Goal: Task Accomplishment & Management: Manage account settings

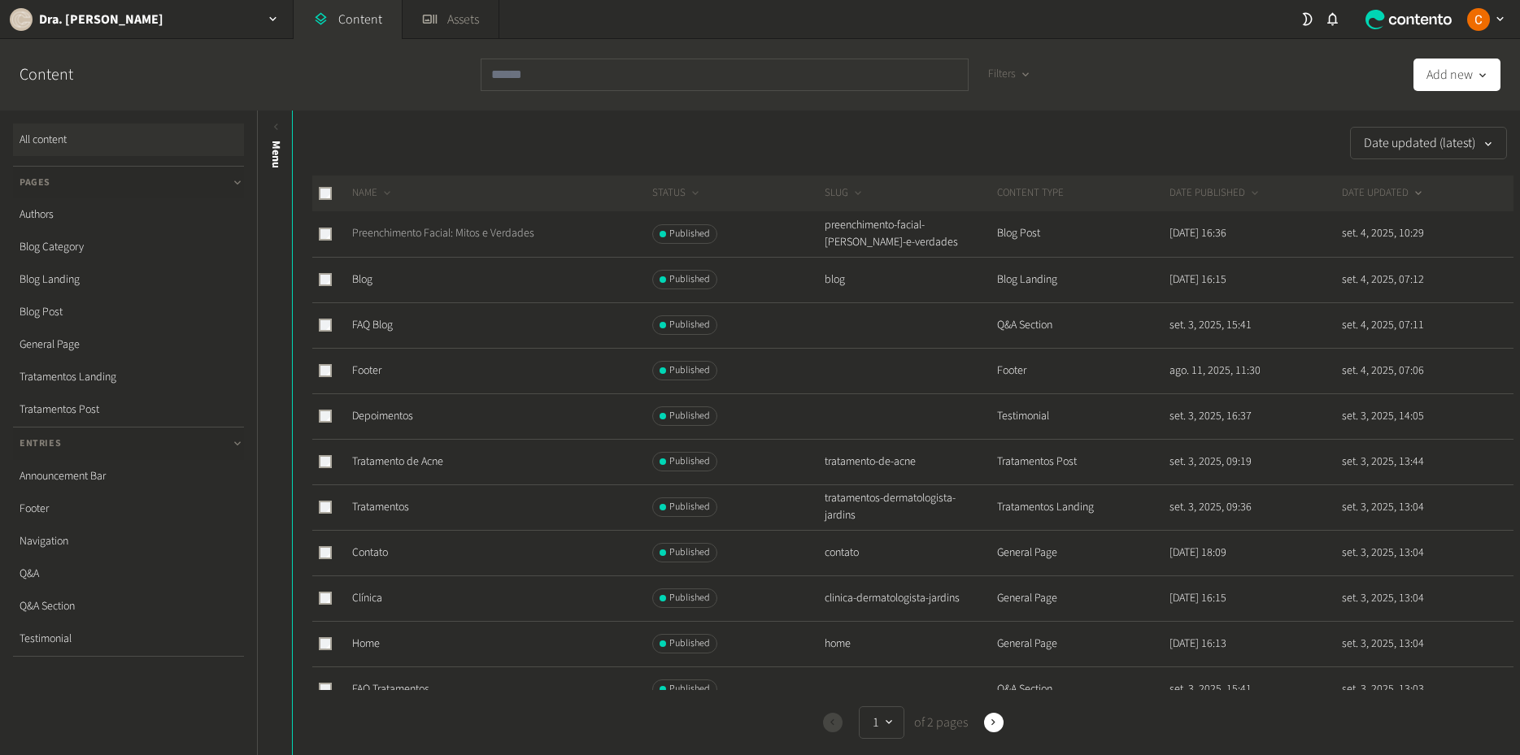
click at [411, 234] on link "Preenchimento Facial: Mitos e Verdades" at bounding box center [443, 233] width 182 height 16
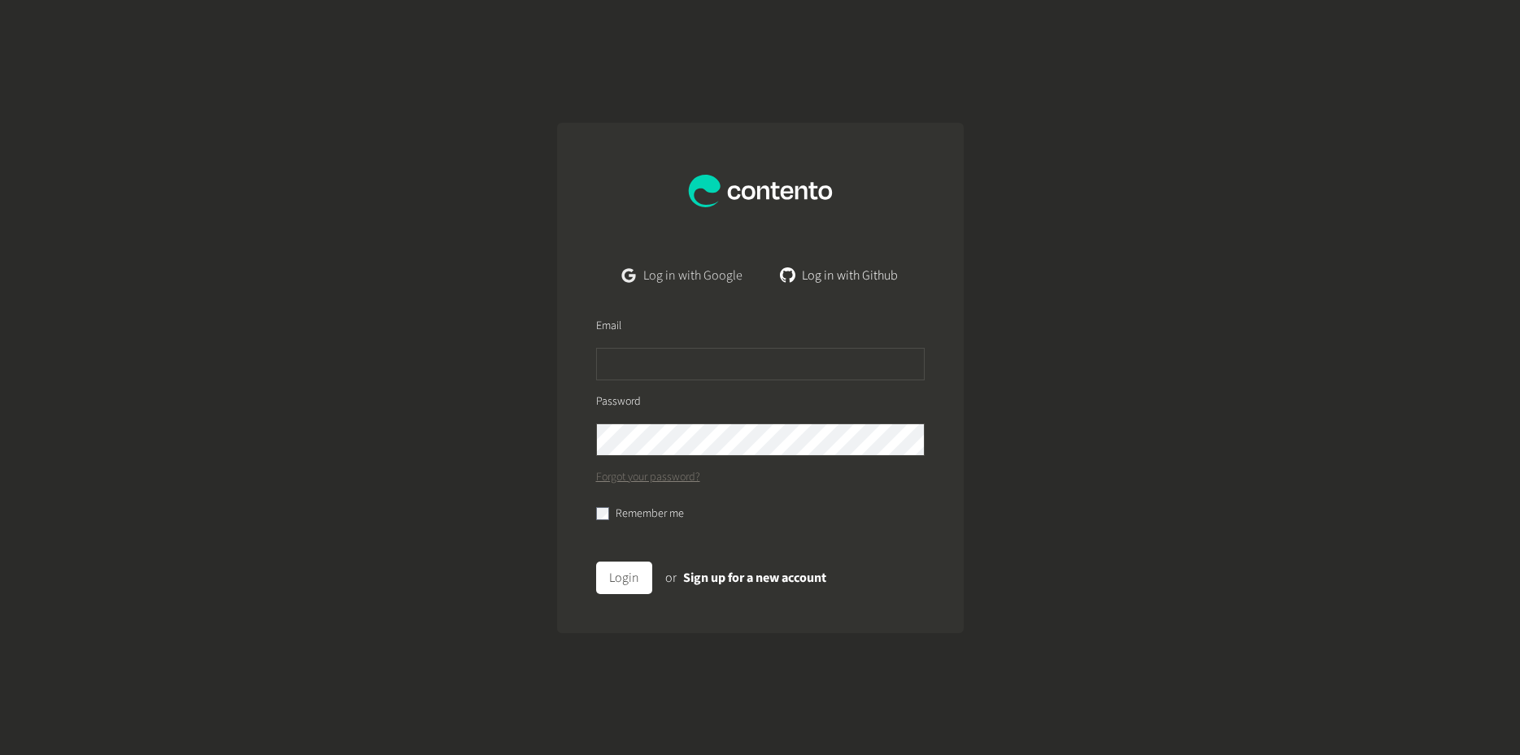
click at [694, 276] on link "Log in with Google" at bounding box center [682, 275] width 146 height 33
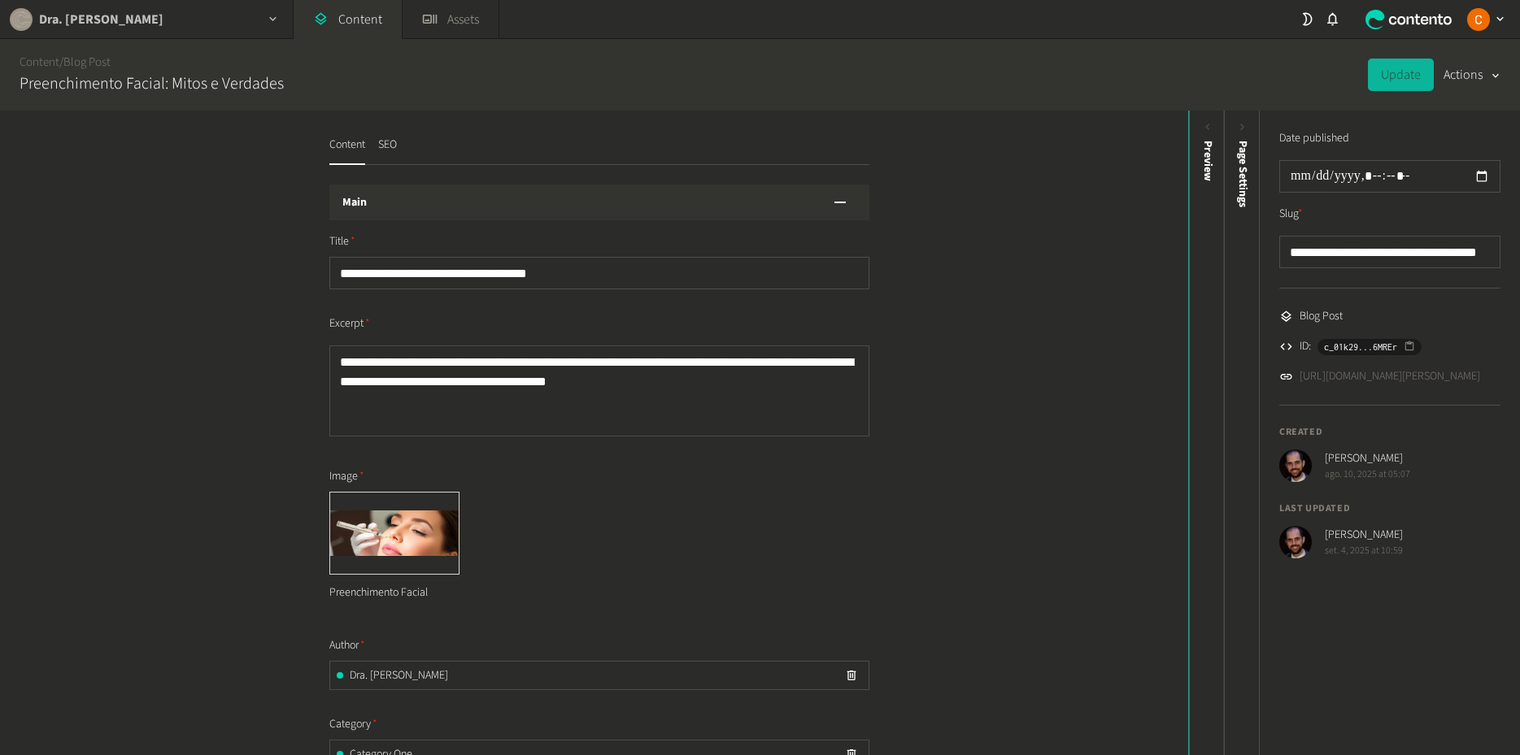
click at [265, 22] on div "button" at bounding box center [273, 19] width 39 height 38
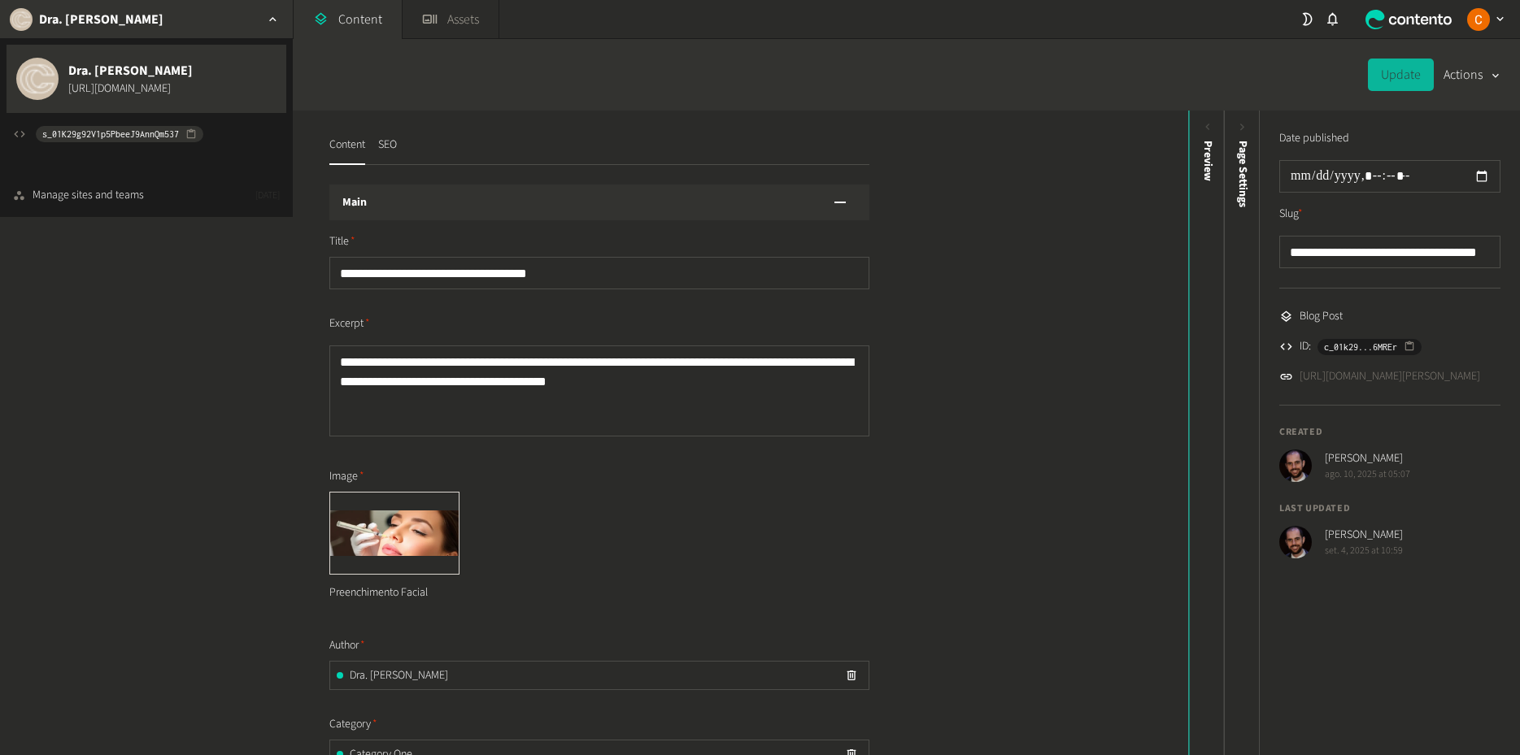
drag, startPoint x: 211, startPoint y: 85, endPoint x: 67, endPoint y: 89, distance: 143.2
click at [67, 89] on div "Dra. Caroline Cha https://carolinecha.com.br" at bounding box center [147, 79] width 280 height 68
copy link "https://carolinecha.com.br"
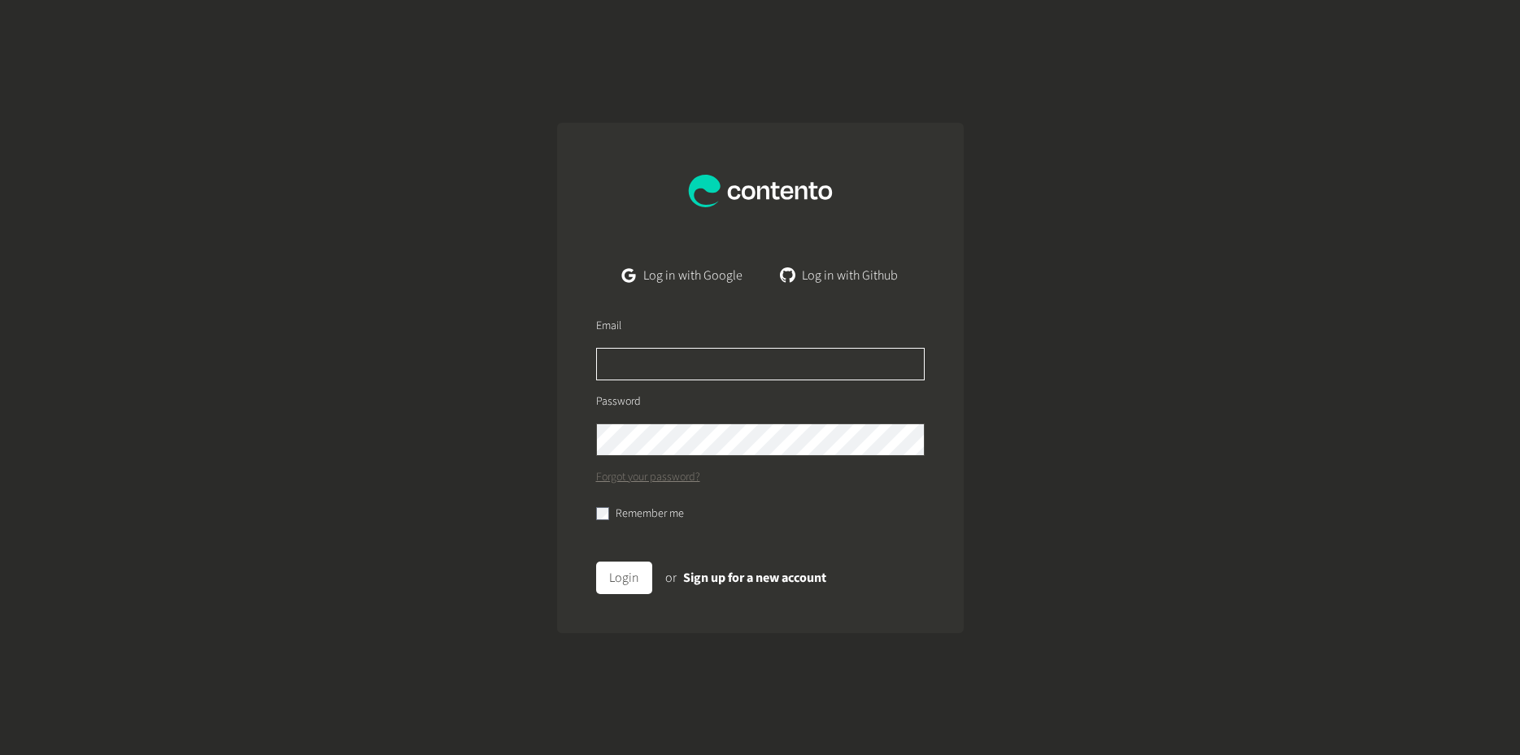
click at [634, 353] on input "text" at bounding box center [760, 364] width 329 height 33
click at [633, 355] on input "text" at bounding box center [760, 364] width 329 height 33
click at [646, 263] on link "Log in with Google" at bounding box center [682, 275] width 146 height 33
click at [685, 358] on input "text" at bounding box center [760, 364] width 329 height 33
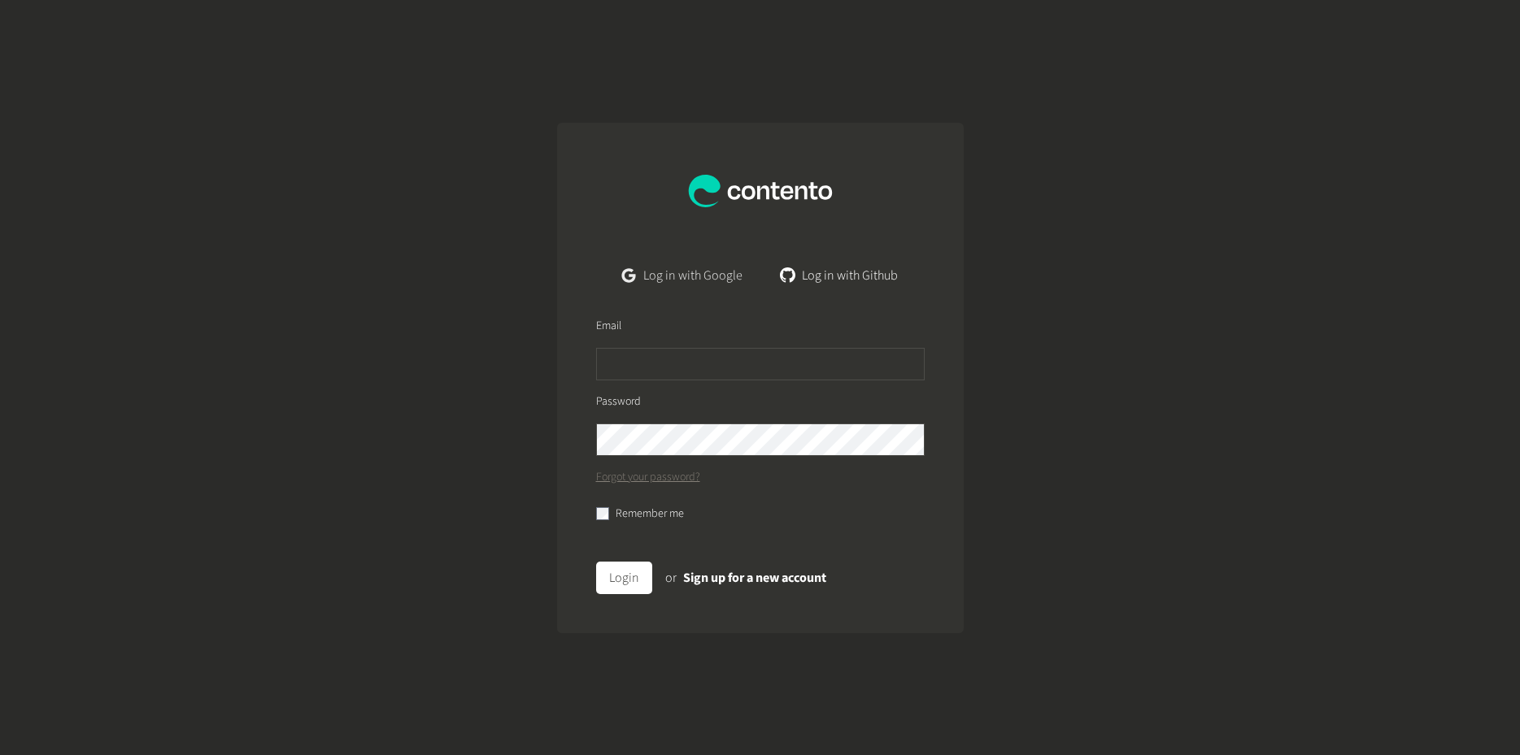
click at [646, 270] on link "Log in with Google" at bounding box center [682, 275] width 146 height 33
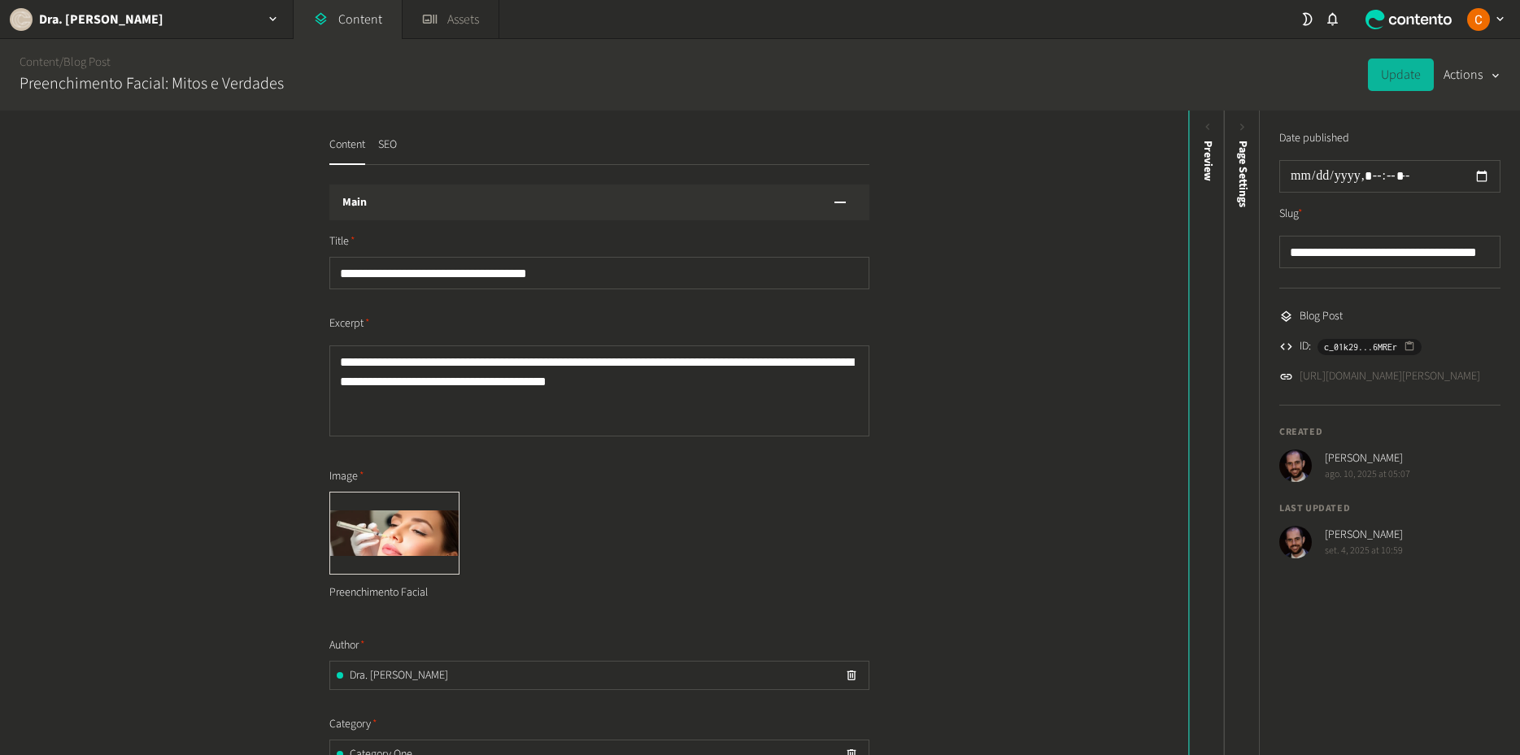
click at [377, 207] on div "Main" at bounding box center [599, 203] width 540 height 36
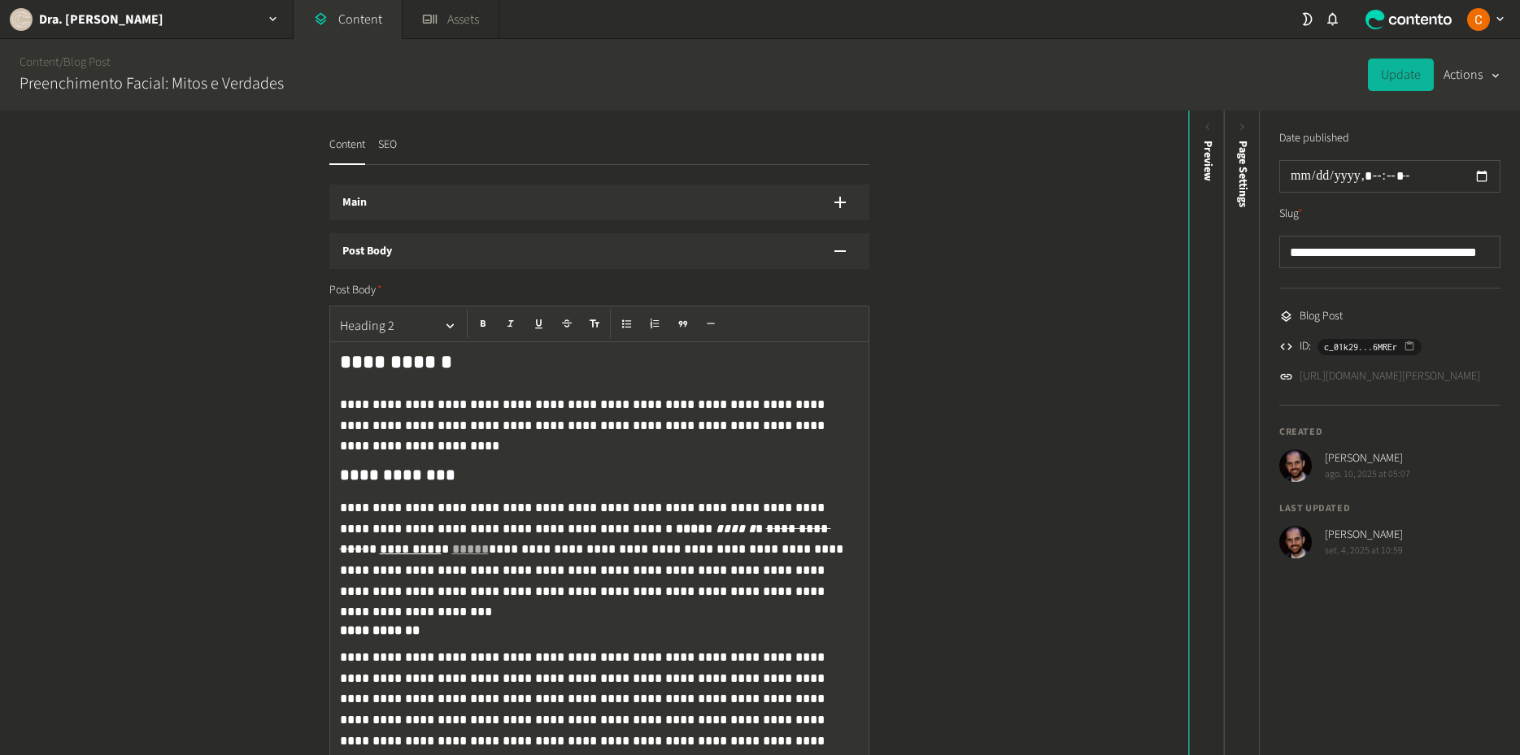
click at [377, 207] on div "Main" at bounding box center [599, 203] width 540 height 36
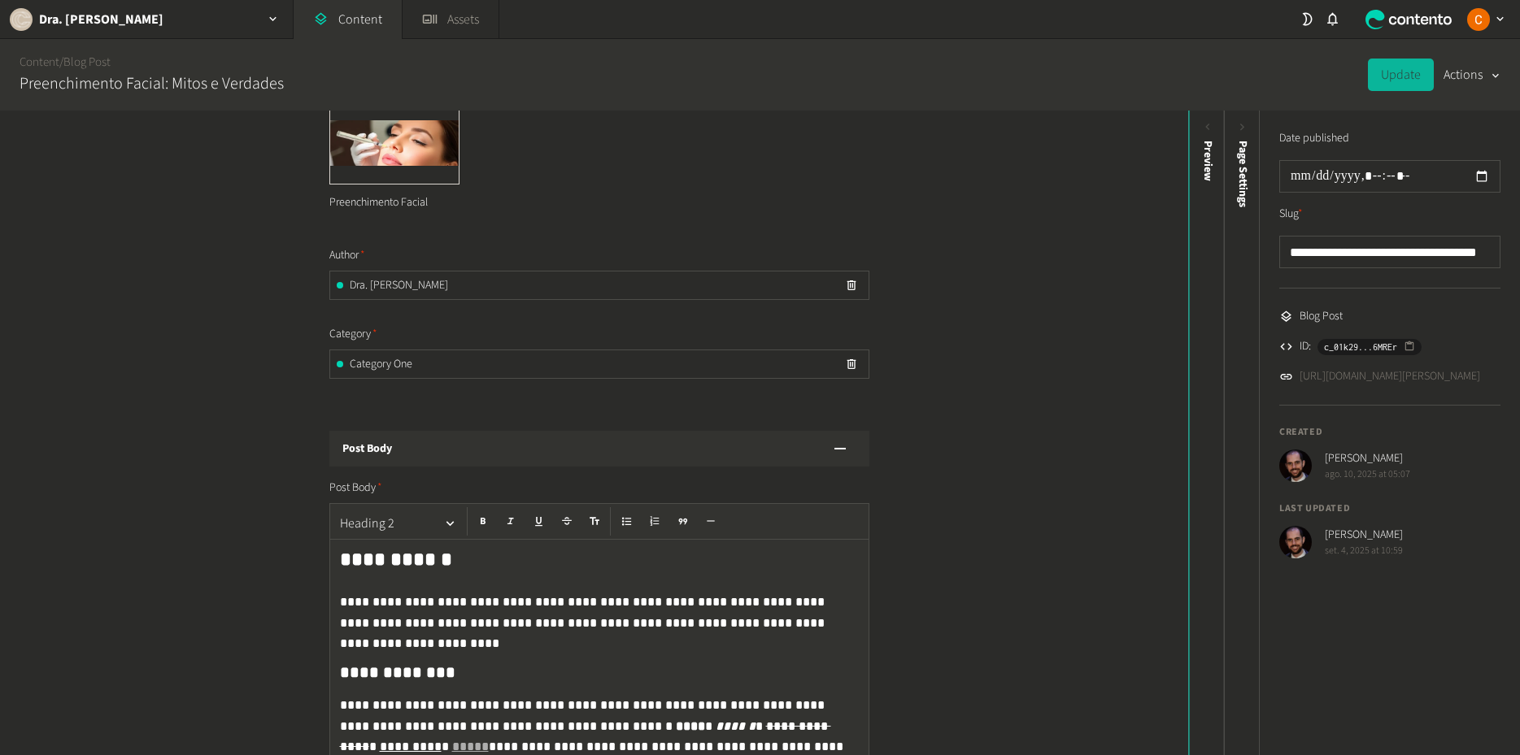
scroll to position [586, 0]
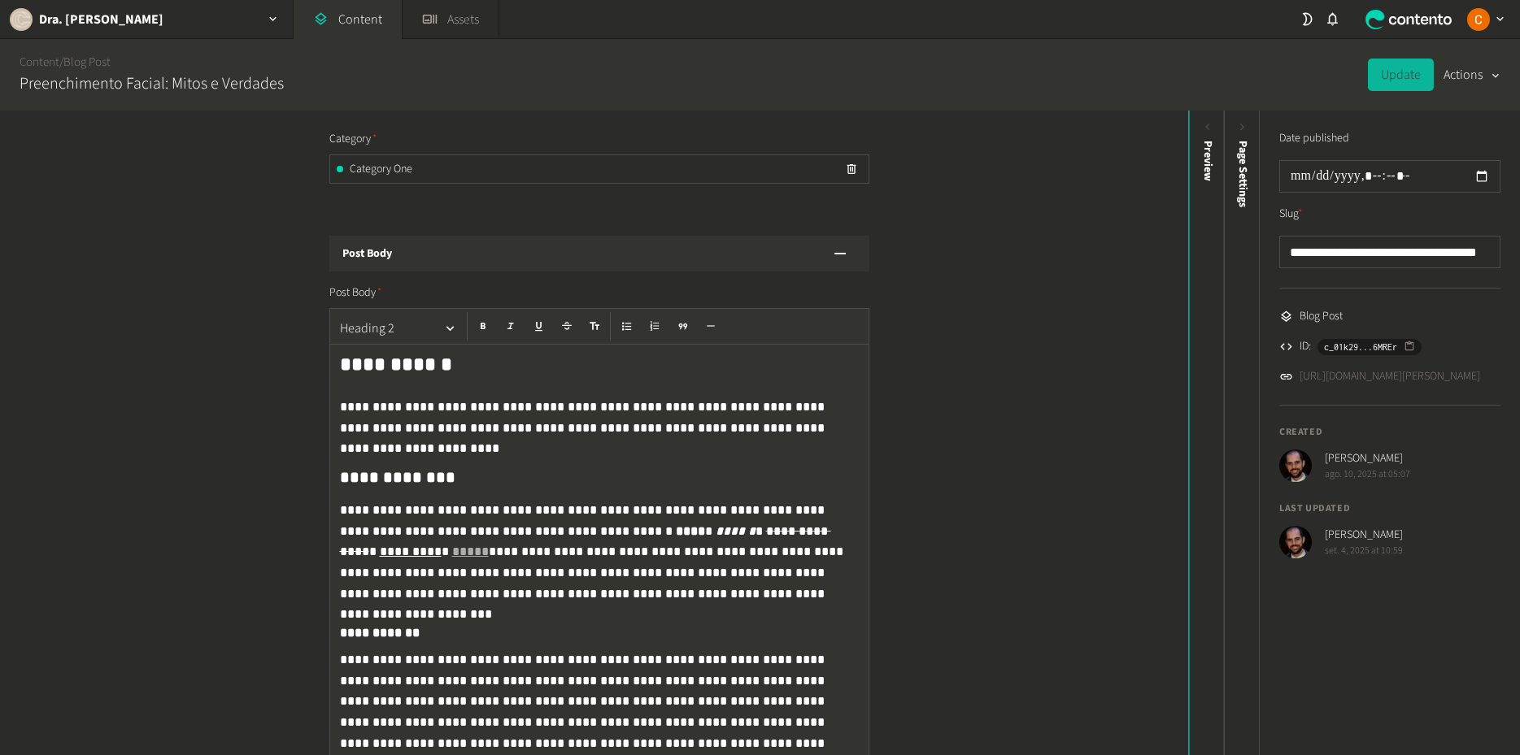
click at [417, 364] on h2 "**********" at bounding box center [596, 364] width 512 height 26
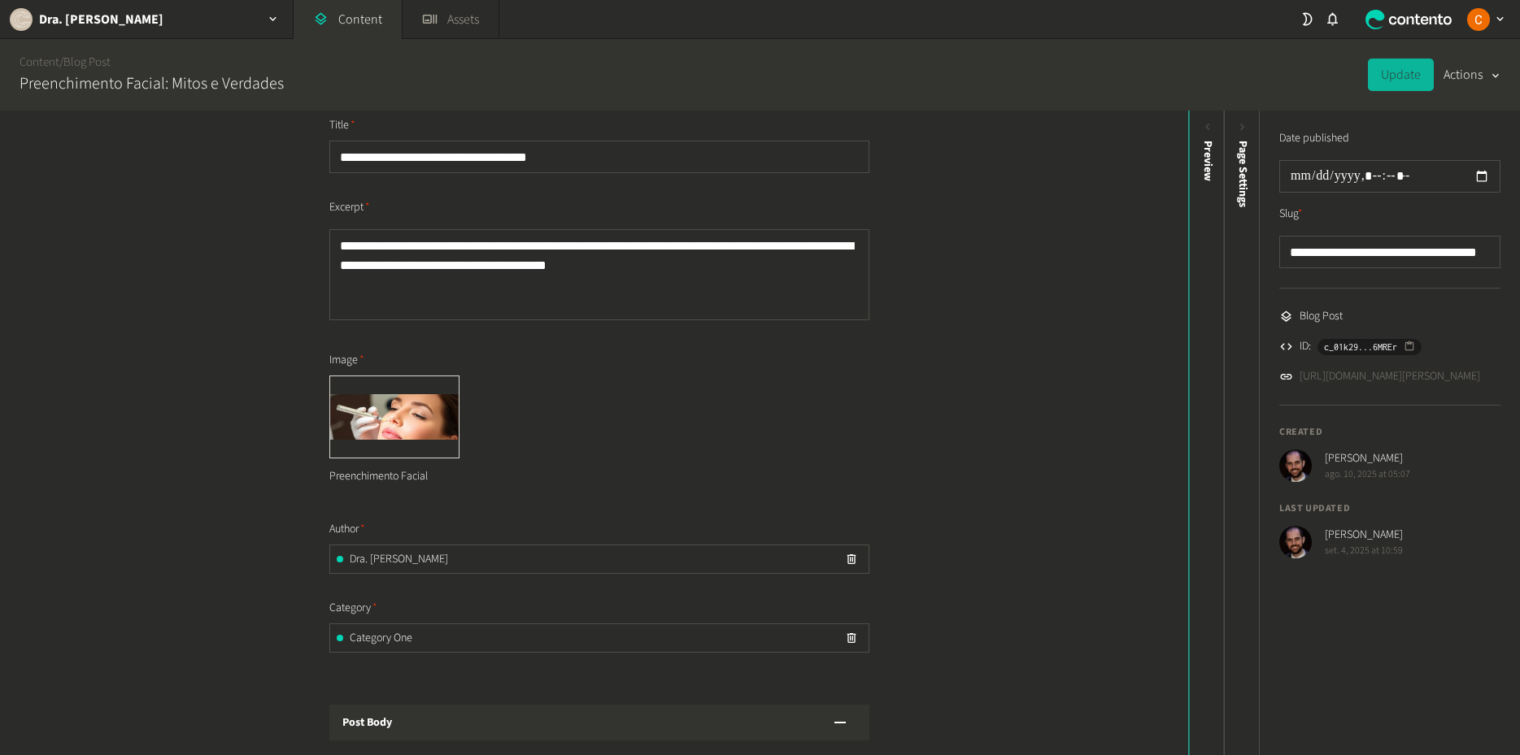
scroll to position [0, 0]
